Goal: Task Accomplishment & Management: Manage account settings

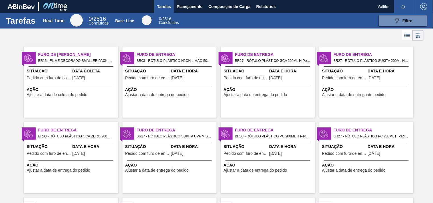
click at [76, 87] on span "Ação" at bounding box center [72, 90] width 90 height 6
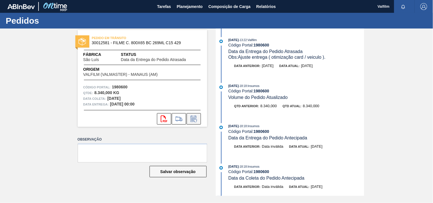
click at [194, 116] on icon at bounding box center [193, 119] width 9 height 7
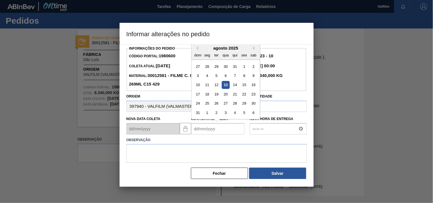
click at [206, 131] on Entrega "Nova Data Entrega" at bounding box center [217, 128] width 53 height 11
type Entrega "[DATE]"
click at [176, 155] on textarea at bounding box center [216, 153] width 180 height 19
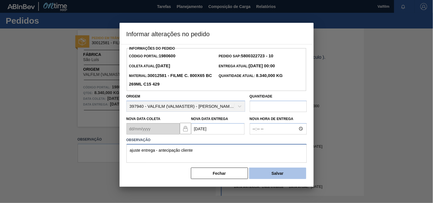
type textarea "ajuste entrega - antecipação cliente"
click at [282, 175] on button "Salvar" at bounding box center [277, 173] width 57 height 11
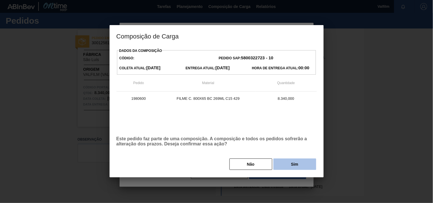
click at [295, 163] on button "Sim" at bounding box center [294, 164] width 43 height 11
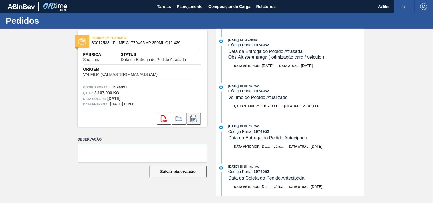
click at [195, 117] on icon at bounding box center [193, 119] width 9 height 7
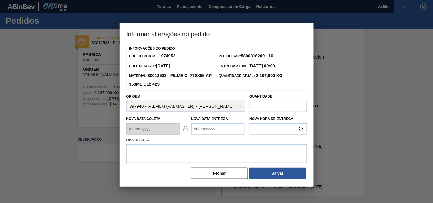
click at [197, 131] on Entrega "Nova Data Entrega" at bounding box center [217, 128] width 53 height 11
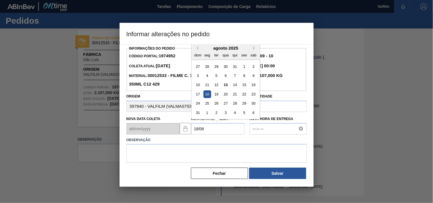
type Entrega "[DATE]"
click at [199, 154] on textarea at bounding box center [216, 153] width 180 height 19
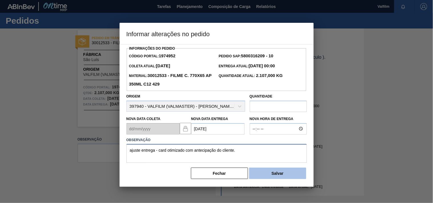
type textarea "ajuste entrega - card otimizado com antecipação do cliente."
click at [262, 172] on button "Salvar" at bounding box center [277, 173] width 57 height 11
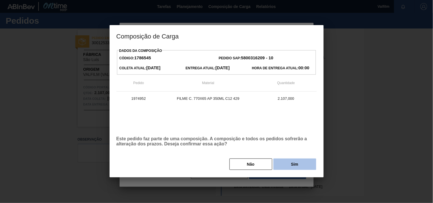
click at [290, 163] on button "Sim" at bounding box center [294, 164] width 43 height 11
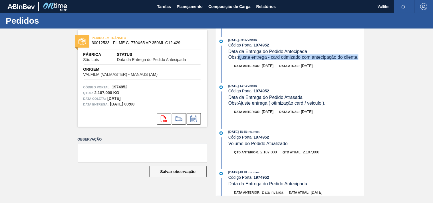
drag, startPoint x: 360, startPoint y: 58, endPoint x: 239, endPoint y: 60, distance: 121.0
click at [239, 60] on span "Obs: ajuste entrega - card otimizado com antecipação do cliente." at bounding box center [293, 57] width 130 height 5
copy span "ajuste entrega - card otimizado com antecipação do cliente."
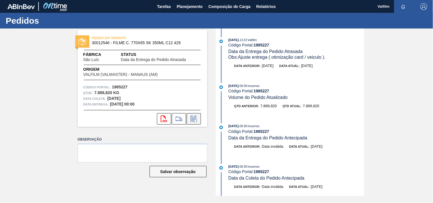
click at [193, 119] on icon at bounding box center [193, 119] width 9 height 7
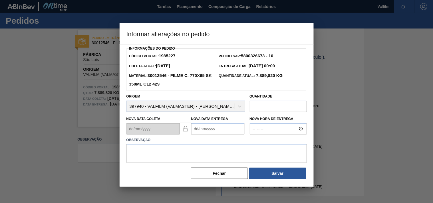
click at [204, 128] on Entrega "Nova Data Entrega" at bounding box center [217, 128] width 53 height 11
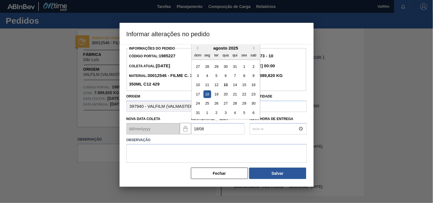
type Entrega "[DATE]"
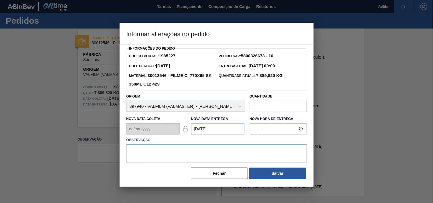
click at [157, 156] on textarea at bounding box center [216, 153] width 180 height 19
paste textarea "ajuste entrega - card otimizado com antecipação do cliente."
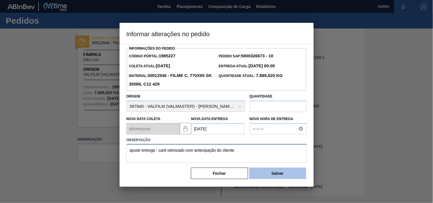
type textarea "ajuste entrega - card otimizado com antecipação do cliente."
click at [282, 175] on button "Salvar" at bounding box center [277, 173] width 57 height 11
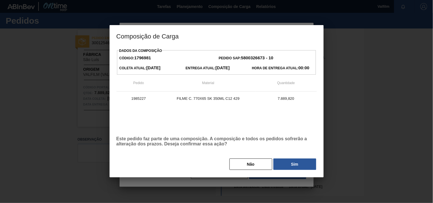
click at [301, 161] on button "Sim" at bounding box center [294, 164] width 43 height 11
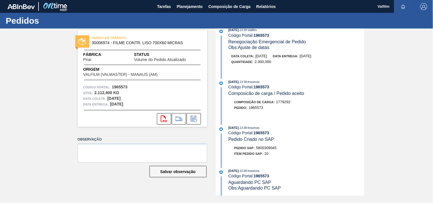
scroll to position [286, 0]
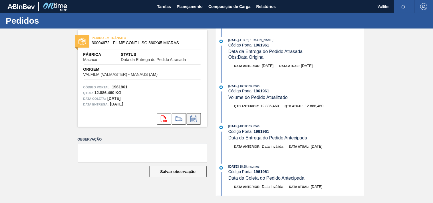
click at [197, 119] on icon at bounding box center [193, 119] width 9 height 7
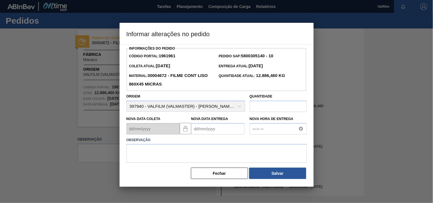
click at [203, 130] on Entrega "Nova Data Entrega" at bounding box center [217, 128] width 53 height 11
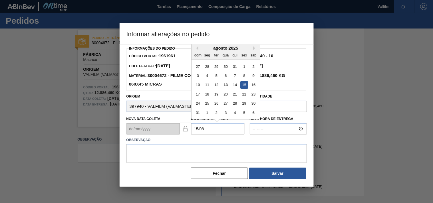
type Entrega "[DATE]"
click at [155, 160] on textarea at bounding box center [216, 153] width 180 height 19
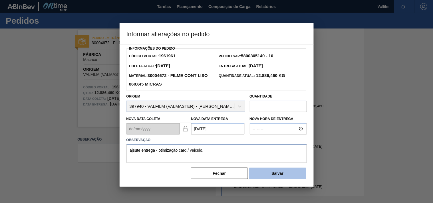
type textarea "ajsute entrega - otimização card / veiculo."
click at [296, 172] on button "Salvar" at bounding box center [277, 173] width 57 height 11
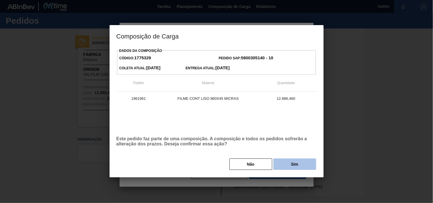
click at [300, 166] on button "Sim" at bounding box center [294, 164] width 43 height 11
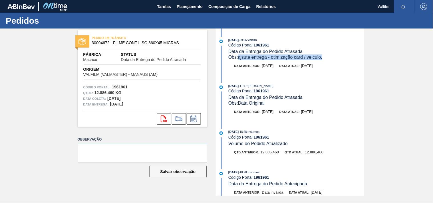
drag, startPoint x: 326, startPoint y: 57, endPoint x: 240, endPoint y: 60, distance: 86.2
click at [240, 60] on div "Obs: ajsute entrega - otimização card / veiculo." at bounding box center [296, 57] width 136 height 6
copy span "ajsute entrega - otimização card / veiculo."
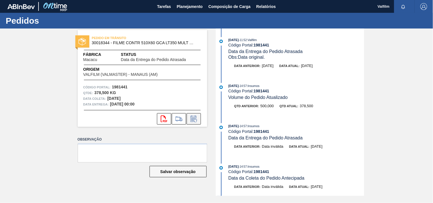
click at [196, 121] on icon at bounding box center [193, 119] width 9 height 7
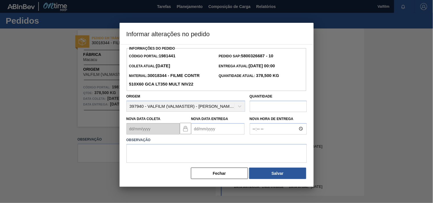
click at [199, 125] on Entrega "Nova Data Entrega" at bounding box center [217, 128] width 53 height 11
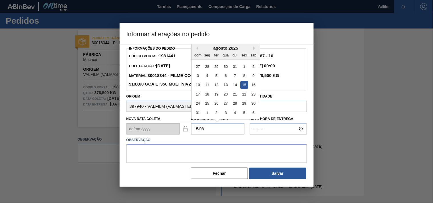
type Entrega "[DATE]"
click at [166, 155] on textarea at bounding box center [216, 153] width 180 height 19
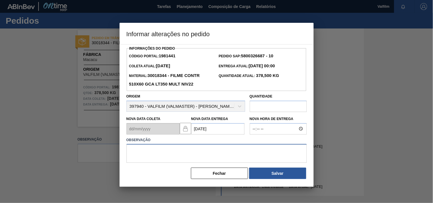
paste textarea "ajsute entrega - otimização card / veiculo."
type textarea "ajsute entrega - otimização card / veiculo."
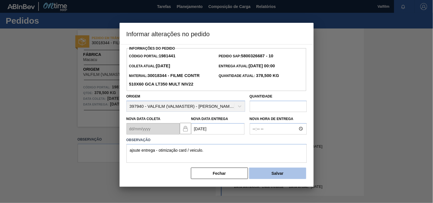
click at [279, 178] on button "Salvar" at bounding box center [277, 173] width 57 height 11
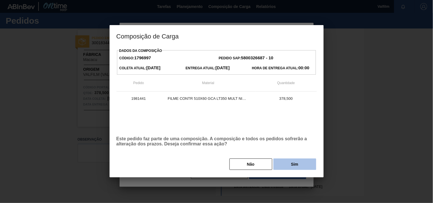
click at [284, 166] on button "Sim" at bounding box center [294, 164] width 43 height 11
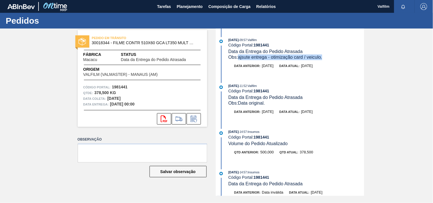
drag, startPoint x: 324, startPoint y: 58, endPoint x: 240, endPoint y: 58, distance: 84.2
click at [240, 58] on div "Obs: ajsute entrega - otimização card / veiculo." at bounding box center [296, 57] width 136 height 6
copy span "ajsute entrega - otimização card / veiculo."
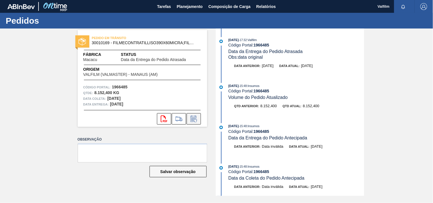
click at [191, 119] on icon at bounding box center [193, 119] width 9 height 7
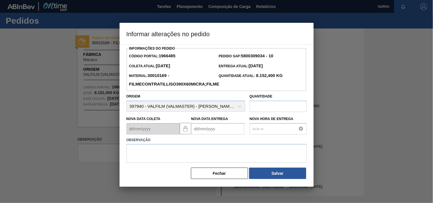
click at [195, 130] on Entrega "Nova Data Entrega" at bounding box center [217, 128] width 53 height 11
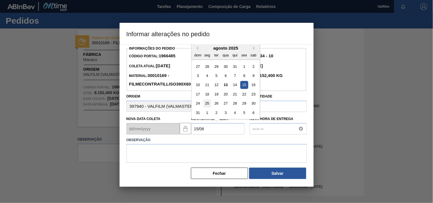
type Entrega "15/08/2025"
click at [150, 150] on textarea at bounding box center [216, 153] width 180 height 19
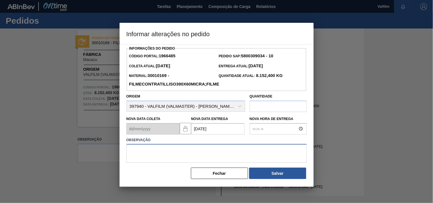
paste textarea "ajsute entrega - otimização card / veiculo."
type textarea "ajsute entrega - otimização card / veiculo."
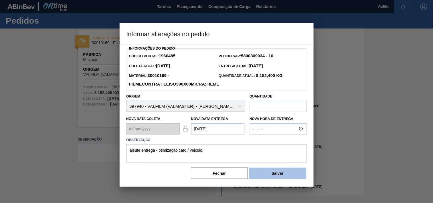
click at [268, 173] on button "Salvar" at bounding box center [277, 173] width 57 height 11
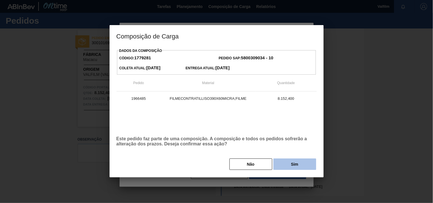
click at [286, 162] on button "Sim" at bounding box center [294, 164] width 43 height 11
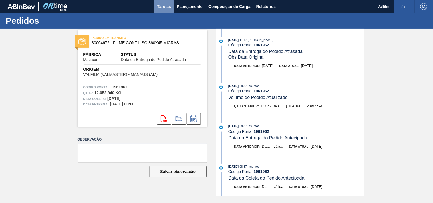
click at [167, 3] on span "Tarefas" at bounding box center [164, 6] width 14 height 7
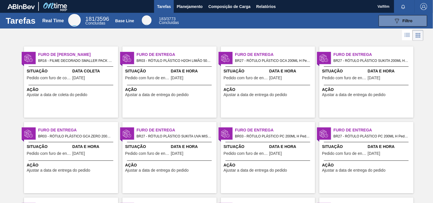
click at [144, 70] on span "Situação" at bounding box center [147, 71] width 44 height 6
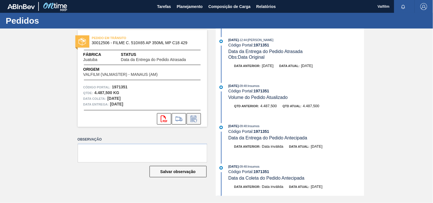
click at [194, 119] on icon at bounding box center [193, 119] width 9 height 7
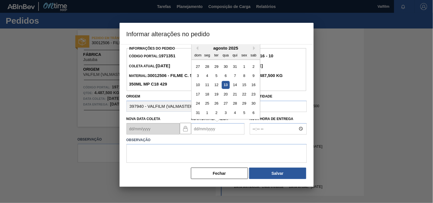
click at [199, 132] on Entrega "Nova Data Entrega" at bounding box center [217, 128] width 53 height 11
type Entrega "[DATE]"
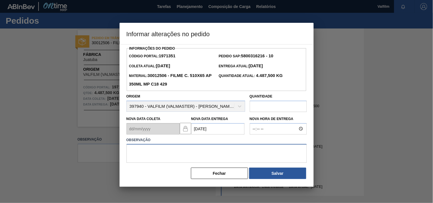
click at [176, 153] on textarea at bounding box center [216, 153] width 180 height 19
paste textarea "Ajuste entrega ( otimização card / veiculo )."
type textarea "Ajuste entrega ( otimização card / veiculo )."
click at [313, 173] on div "Informações do Pedido Código Portal: 1971351 Pedido SAP: 5800316216 - 10 Coleta…" at bounding box center [217, 115] width 194 height 143
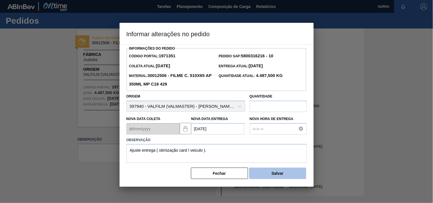
click at [257, 178] on button "Salvar" at bounding box center [277, 173] width 57 height 11
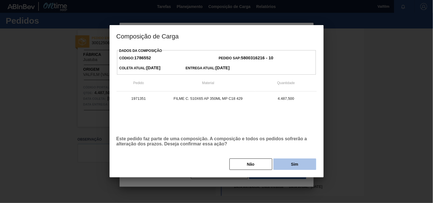
click at [278, 165] on button "Sim" at bounding box center [294, 164] width 43 height 11
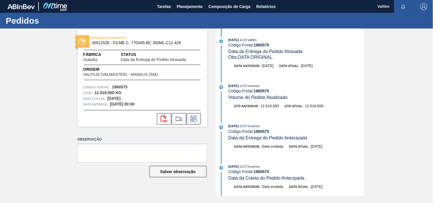
click at [190, 119] on icon at bounding box center [193, 119] width 9 height 7
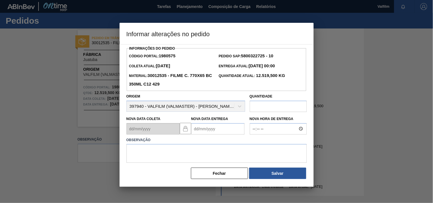
click at [212, 131] on Entrega "Nova Data Entrega" at bounding box center [217, 128] width 53 height 11
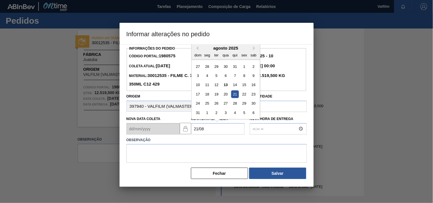
type Entrega "21/08/2025"
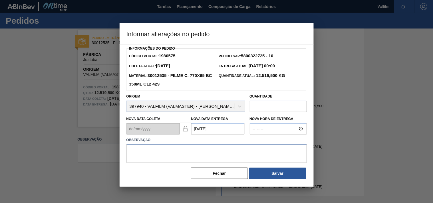
click at [175, 155] on textarea at bounding box center [216, 153] width 180 height 19
paste textarea "Ajuste entrega ( otimização card / veiculo )."
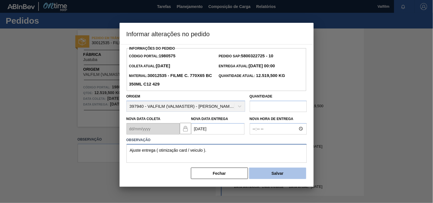
type textarea "Ajuste entrega ( otimização card / veiculo )."
click at [285, 177] on button "Salvar" at bounding box center [277, 173] width 57 height 11
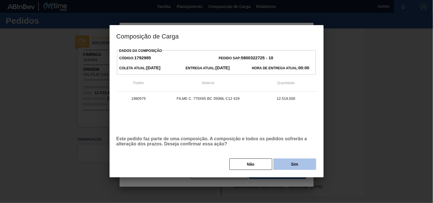
click at [286, 166] on button "Sim" at bounding box center [294, 164] width 43 height 11
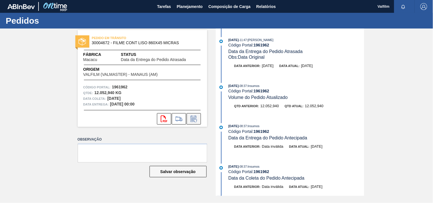
click at [197, 121] on icon at bounding box center [193, 119] width 9 height 7
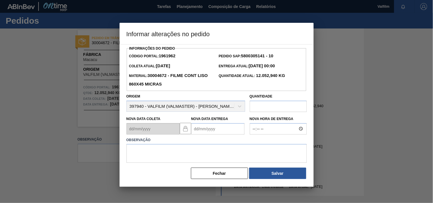
click at [199, 130] on Entrega "Nova Data Entrega" at bounding box center [217, 128] width 53 height 11
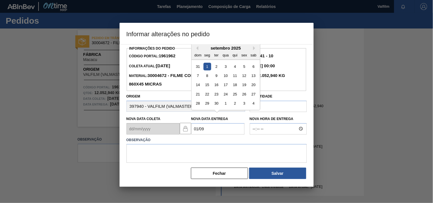
click at [209, 67] on div "1" at bounding box center [207, 66] width 8 height 8
type Entrega "[DATE]"
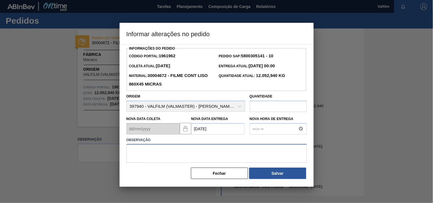
click at [159, 153] on textarea at bounding box center [216, 153] width 180 height 19
type textarea "A"
click at [261, 153] on textarea "ajuste entrega - otimização card / veiculo - alinhado com cliente." at bounding box center [216, 153] width 180 height 19
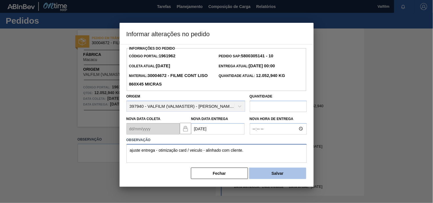
type textarea "ajuste entrega - otimização card / veiculo - alinhado com cliente."
click at [273, 176] on button "Salvar" at bounding box center [277, 173] width 57 height 11
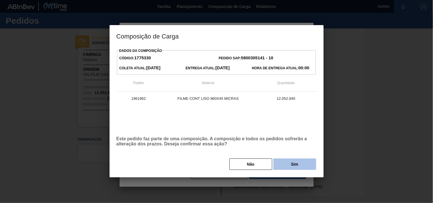
click at [295, 161] on button "Sim" at bounding box center [294, 164] width 43 height 11
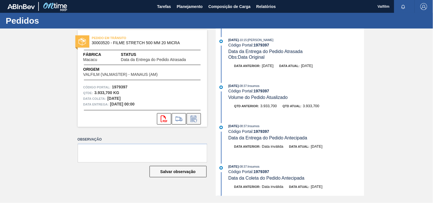
click at [195, 121] on icon at bounding box center [195, 120] width 3 height 3
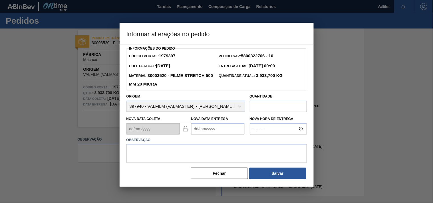
click at [198, 134] on Entrega "Nova Data Entrega" at bounding box center [217, 128] width 53 height 11
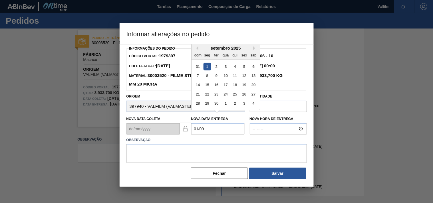
type Entrega "[DATE]"
click at [148, 157] on textarea at bounding box center [216, 153] width 180 height 19
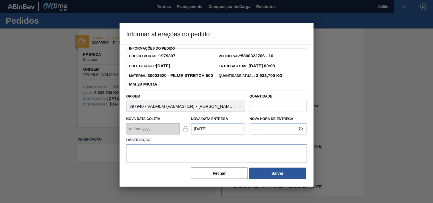
paste textarea "Ajuste entrega ( otimização card / veiculo )."
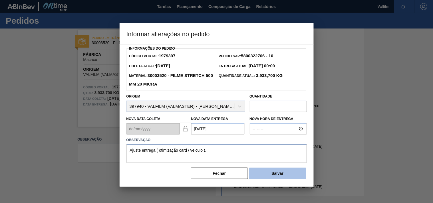
type textarea "Ajuste entrega ( otimização card / veiculo )."
click at [271, 176] on button "Salvar" at bounding box center [277, 173] width 57 height 11
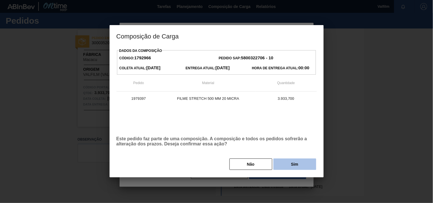
click at [306, 163] on button "Sim" at bounding box center [294, 164] width 43 height 11
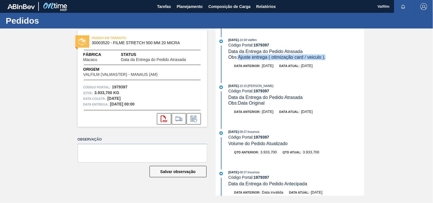
drag, startPoint x: 329, startPoint y: 57, endPoint x: 238, endPoint y: 56, distance: 90.7
click at [238, 56] on div "Obs: Ajuste entrega ( otimização card / veiculo )." at bounding box center [296, 57] width 136 height 6
copy span "Ajuste entrega ( otimização card / veiculo )."
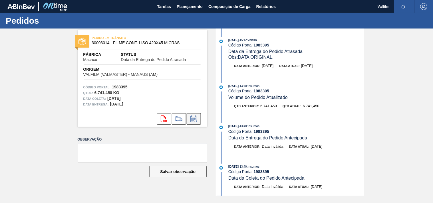
click at [195, 118] on icon at bounding box center [193, 119] width 9 height 7
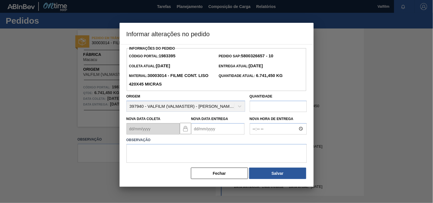
drag, startPoint x: 200, startPoint y: 129, endPoint x: 201, endPoint y: 126, distance: 3.0
click at [201, 127] on Entrega "Nova Data Entrega" at bounding box center [217, 128] width 53 height 11
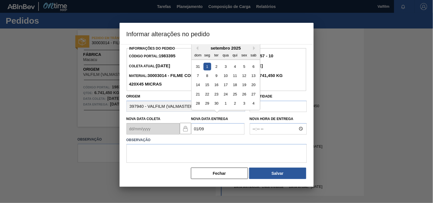
type Entrega "[DATE]"
drag, startPoint x: 150, startPoint y: 151, endPoint x: 171, endPoint y: 155, distance: 21.1
click at [158, 153] on textarea at bounding box center [216, 153] width 180 height 19
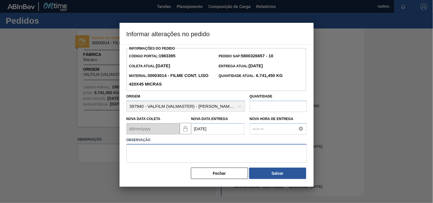
paste textarea "Ajuste entrega ( otimização card / veiculo )."
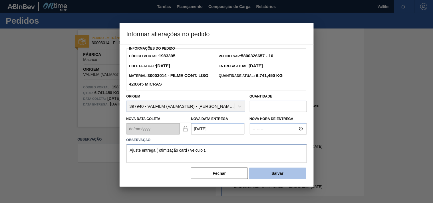
type textarea "Ajuste entrega ( otimização card / veiculo )."
click at [284, 178] on button "Salvar" at bounding box center [277, 173] width 57 height 11
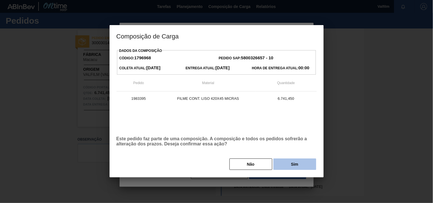
click at [295, 163] on button "Sim" at bounding box center [294, 164] width 43 height 11
